Goal: Task Accomplishment & Management: Complete application form

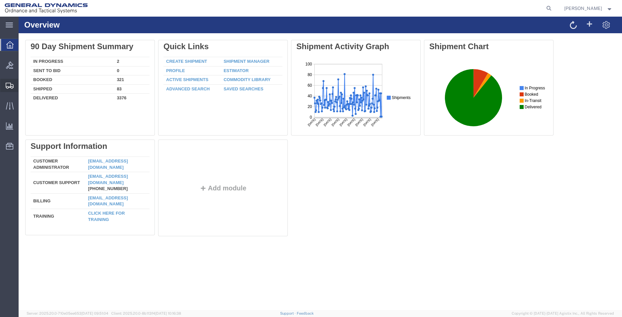
click at [0, 0] on span "Create Shipment" at bounding box center [0, 0] width 0 height 0
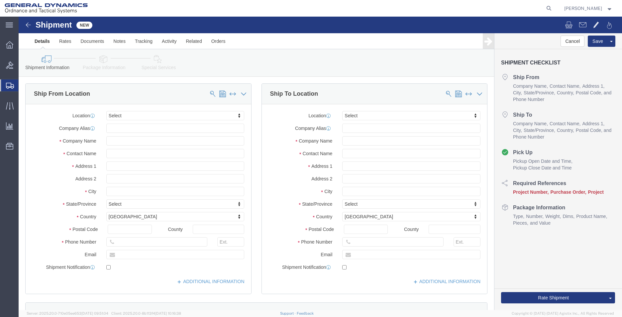
select select
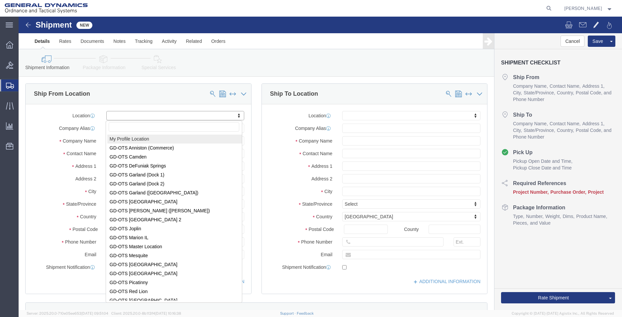
select select "MYPROFILE"
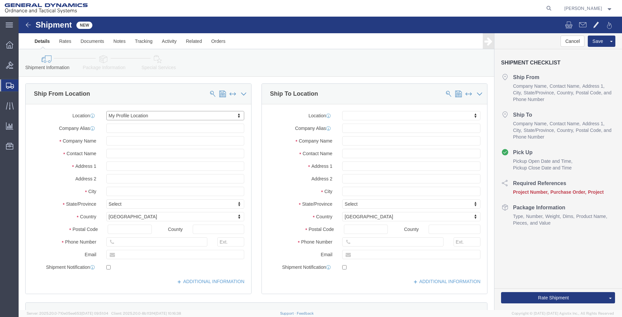
select select "AL"
click input "text"
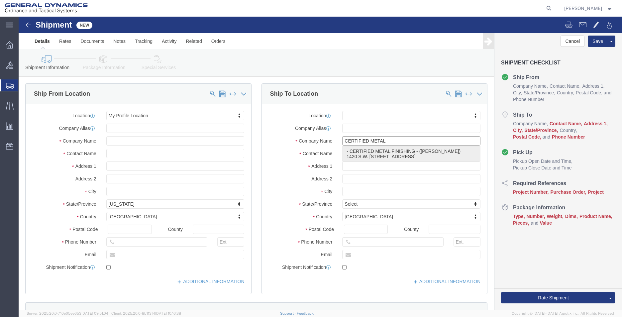
type input "CERTIFIED METAL FINISHING"
select select "FL"
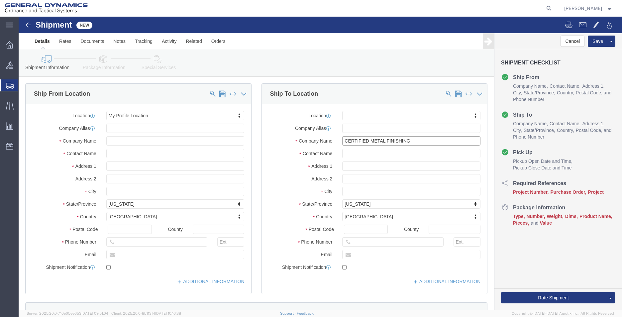
type input "CERTIFIED METAL FINISHING"
drag, startPoint x: 382, startPoint y: 137, endPoint x: 215, endPoint y: 128, distance: 168.0
click div "Ship From Location Location My Profile Location My Profile Location GD-OTS [GEO…"
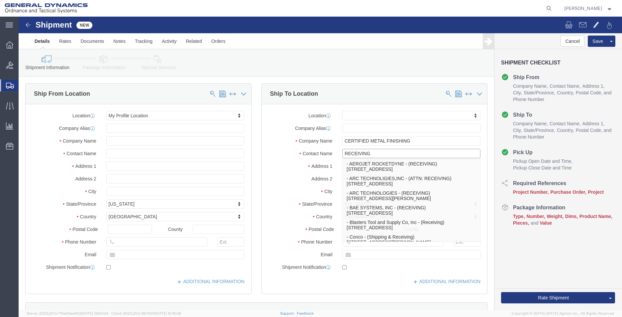
type input "RECEIVING"
click input "text"
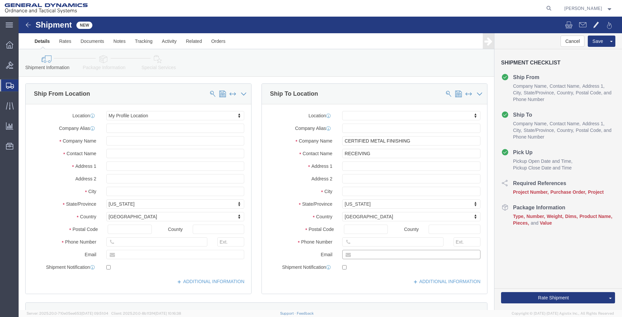
type input "[EMAIL_ADDRESS][PERSON_NAME][DOMAIN_NAME]"
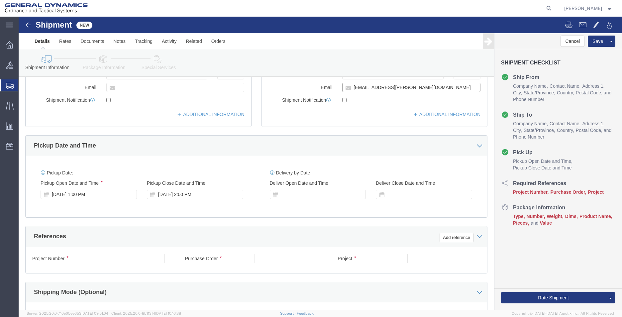
scroll to position [199, 0]
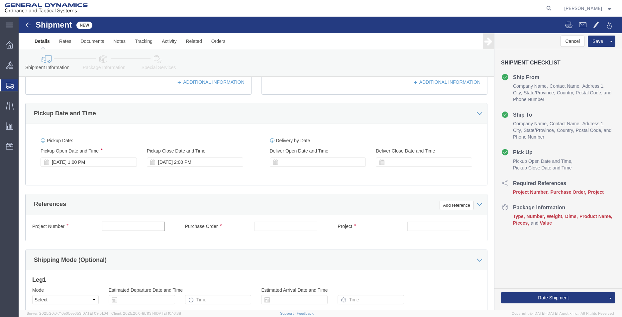
click input "text"
type input "45000018"
click input "121158`"
type input "121158"
click input "text"
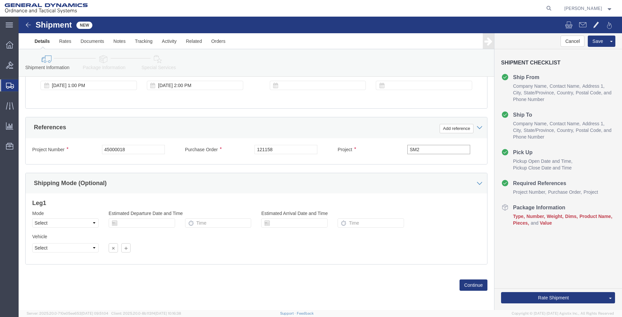
scroll to position [277, 0]
type input "SM2"
drag, startPoint x: 53, startPoint y: 204, endPoint x: 55, endPoint y: 211, distance: 7.4
click select "Select Air Less than Truckload Multi-Leg Ocean Freight Rail Small Parcel Truckl…"
select select "SMAL"
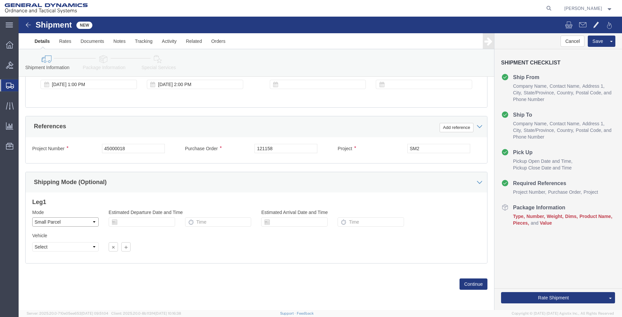
click select "Select Air Less than Truckload Multi-Leg Ocean Freight Rail Small Parcel Truckl…"
click button "Continue"
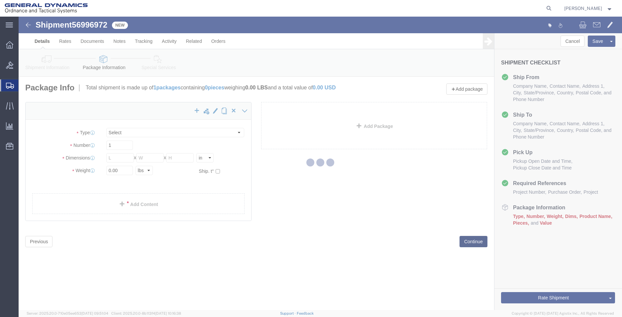
select select "YRPK"
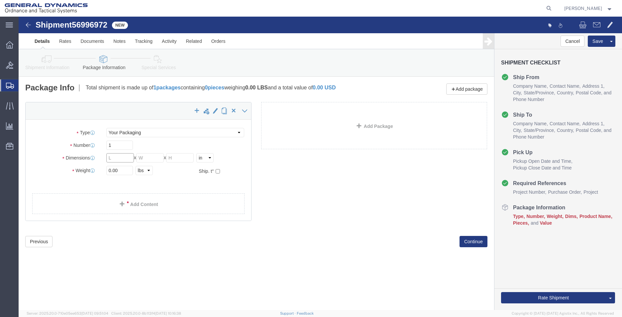
click input "text"
type input "18"
type input "10"
drag, startPoint x: 104, startPoint y: 156, endPoint x: 75, endPoint y: 149, distance: 29.7
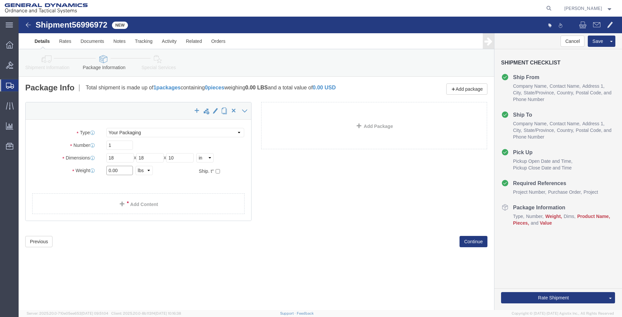
click div "Weight 0.00 Select kgs lbs Ship. t°"
type input "50"
click link "Add Content"
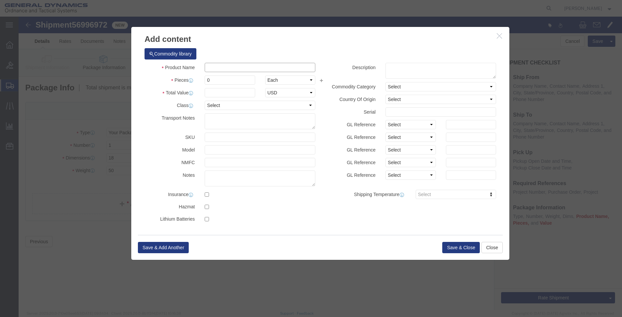
click input "text"
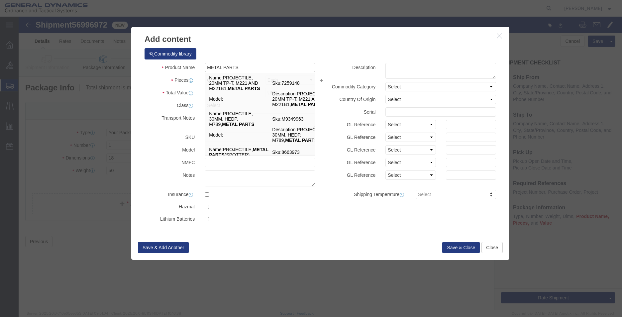
type input "METAL PARTS"
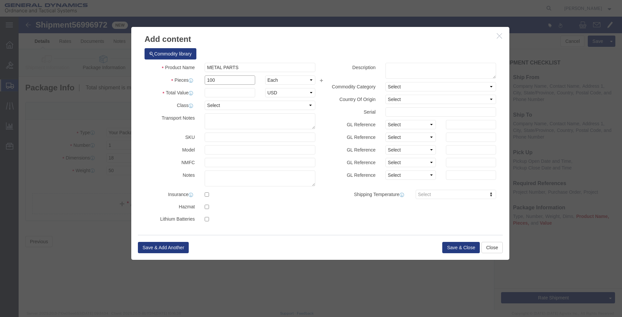
type input "100"
type input "1"
click button "Save & Close"
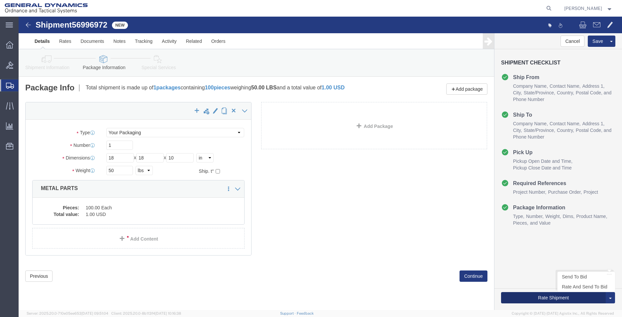
click button "Rate Shipment"
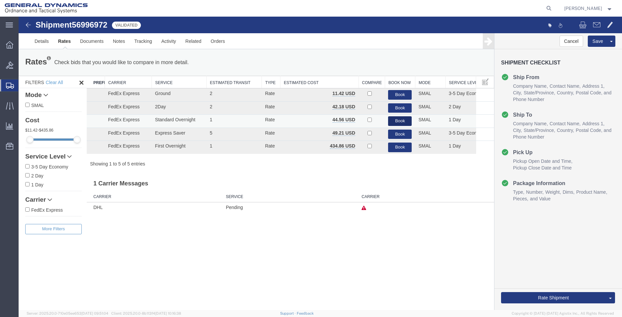
click at [397, 121] on button "Book" at bounding box center [400, 121] width 24 height 10
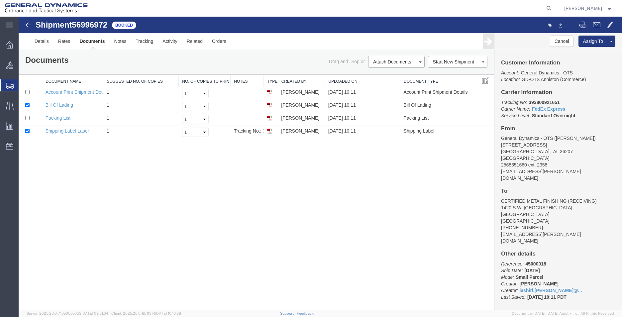
click at [19, 17] on link "Print Documents" at bounding box center [19, 17] width 0 height 0
click at [0, 0] on span "Create Shipment" at bounding box center [0, 0] width 0 height 0
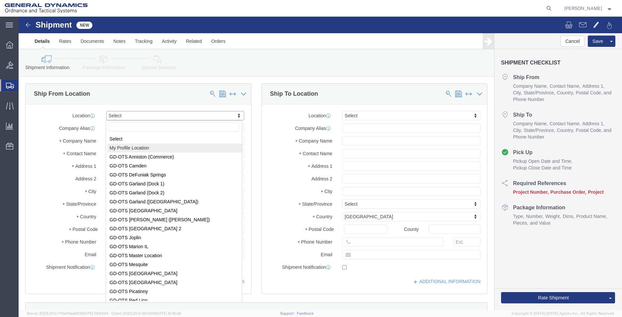
drag, startPoint x: 107, startPoint y: 132, endPoint x: 355, endPoint y: 145, distance: 247.8
select select "MYPROFILE"
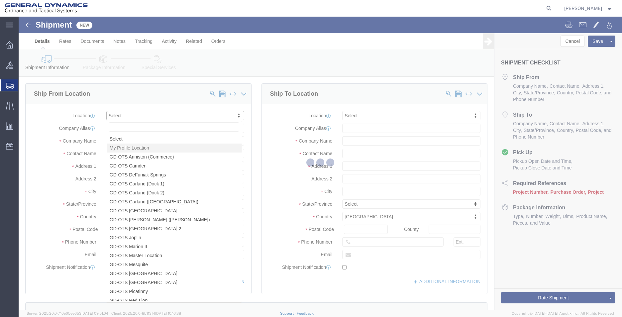
select select "AL"
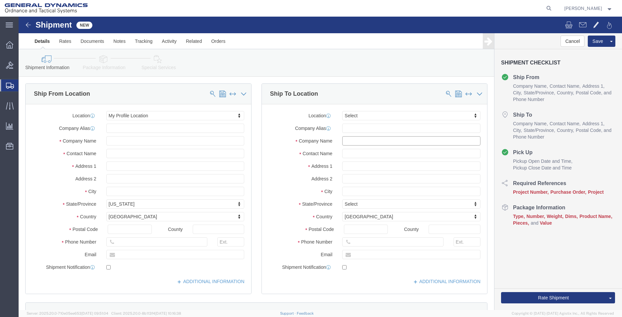
click input "text"
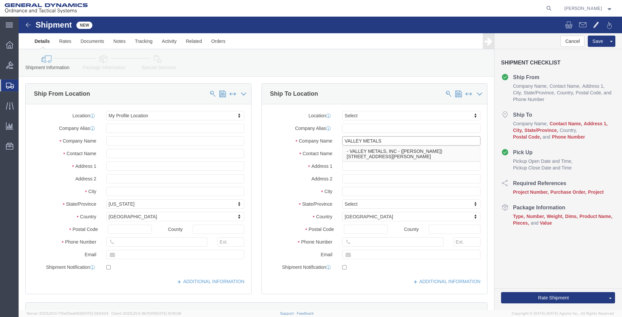
type input "VALLEY METALS, INC"
select select "CA"
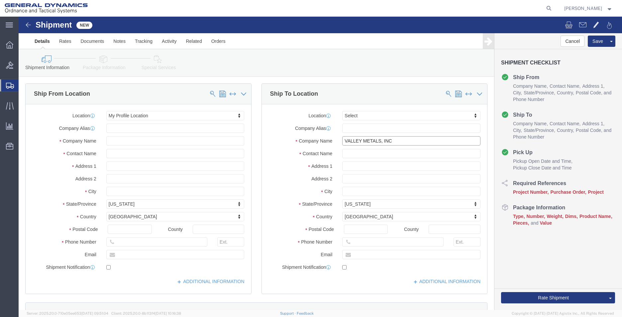
type input "VALLEY METALS, INC"
drag, startPoint x: 356, startPoint y: 134, endPoint x: 242, endPoint y: 128, distance: 114.4
click div "Ship To Location Location Select Select My Profile Location [GEOGRAPHIC_DATA]-O…"
type input "[PERSON_NAME]"
click input "text"
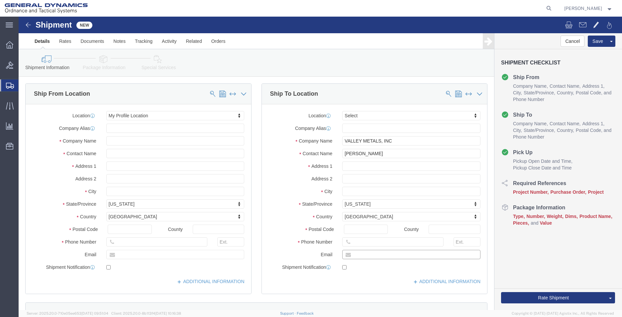
type input "[EMAIL_ADDRESS][PERSON_NAME][DOMAIN_NAME]"
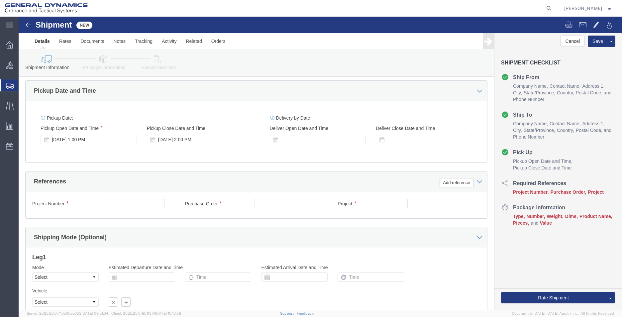
scroll to position [266, 0]
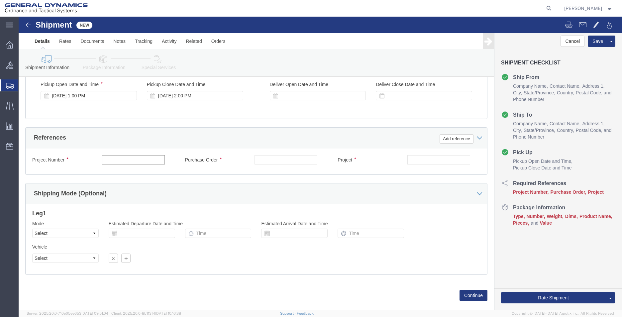
click input "text"
type input "555000"
click select "Select Air Less than Truckload Multi-Leg Ocean Freight Rail Small Parcel Truckl…"
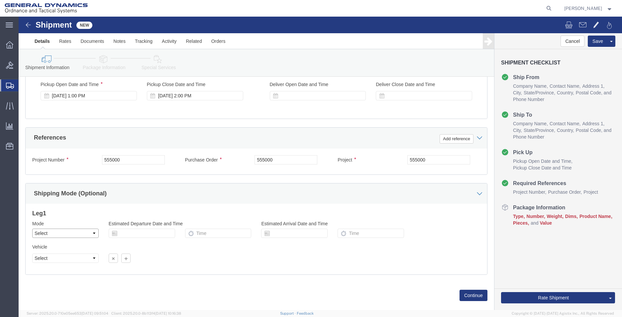
select select "SMAL"
click select "Select Air Less than Truckload Multi-Leg Ocean Freight Rail Small Parcel Truckl…"
click button "Continue"
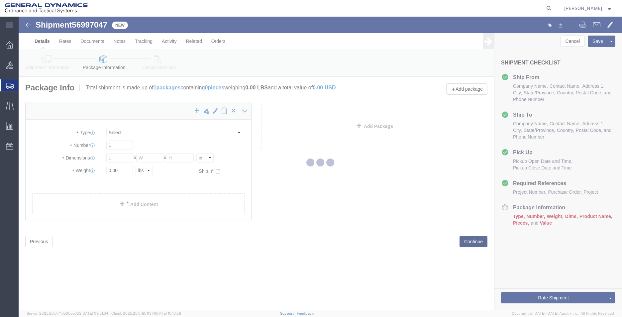
select select "YRPK"
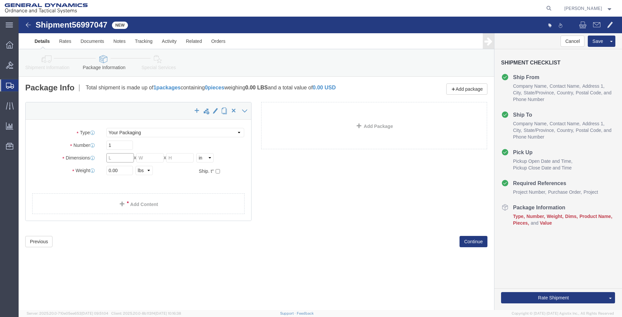
click input "text"
type input "12"
type input "10"
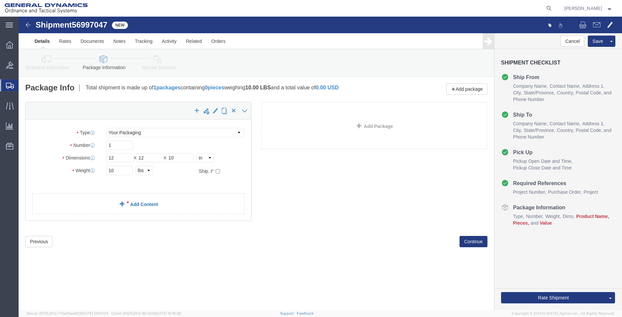
click link "Add Content"
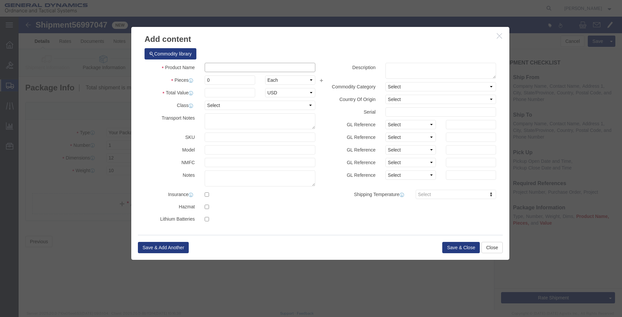
click input "text"
type input "METAL RING"
type input "1"
click button "Save & Close"
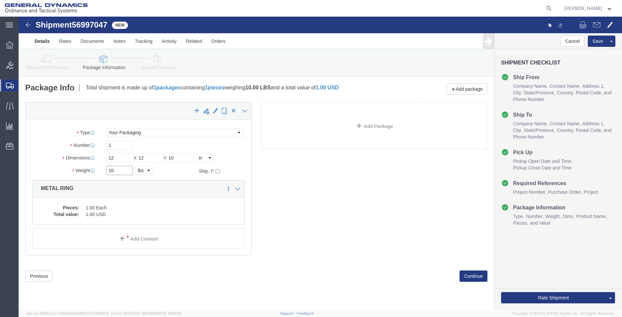
drag, startPoint x: 102, startPoint y: 155, endPoint x: 60, endPoint y: 146, distance: 43.1
click div "Package Type Select Envelope Large Box Medium Box PAK Rack Small Box Tube Your …"
type input "5"
click button "Rate Shipment"
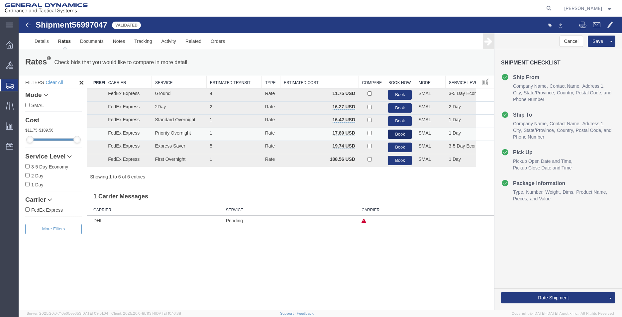
click at [390, 134] on button "Book" at bounding box center [400, 135] width 24 height 10
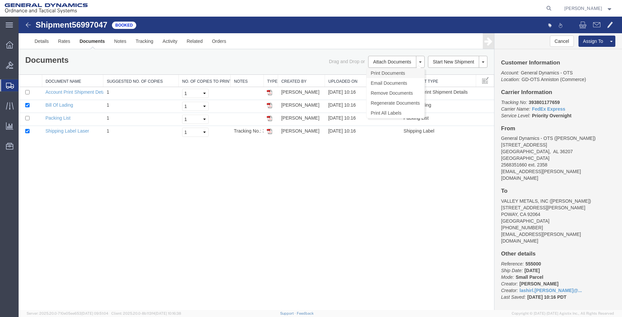
click at [393, 74] on link "Print Documents" at bounding box center [395, 73] width 58 height 10
